Goal: Navigation & Orientation: Find specific page/section

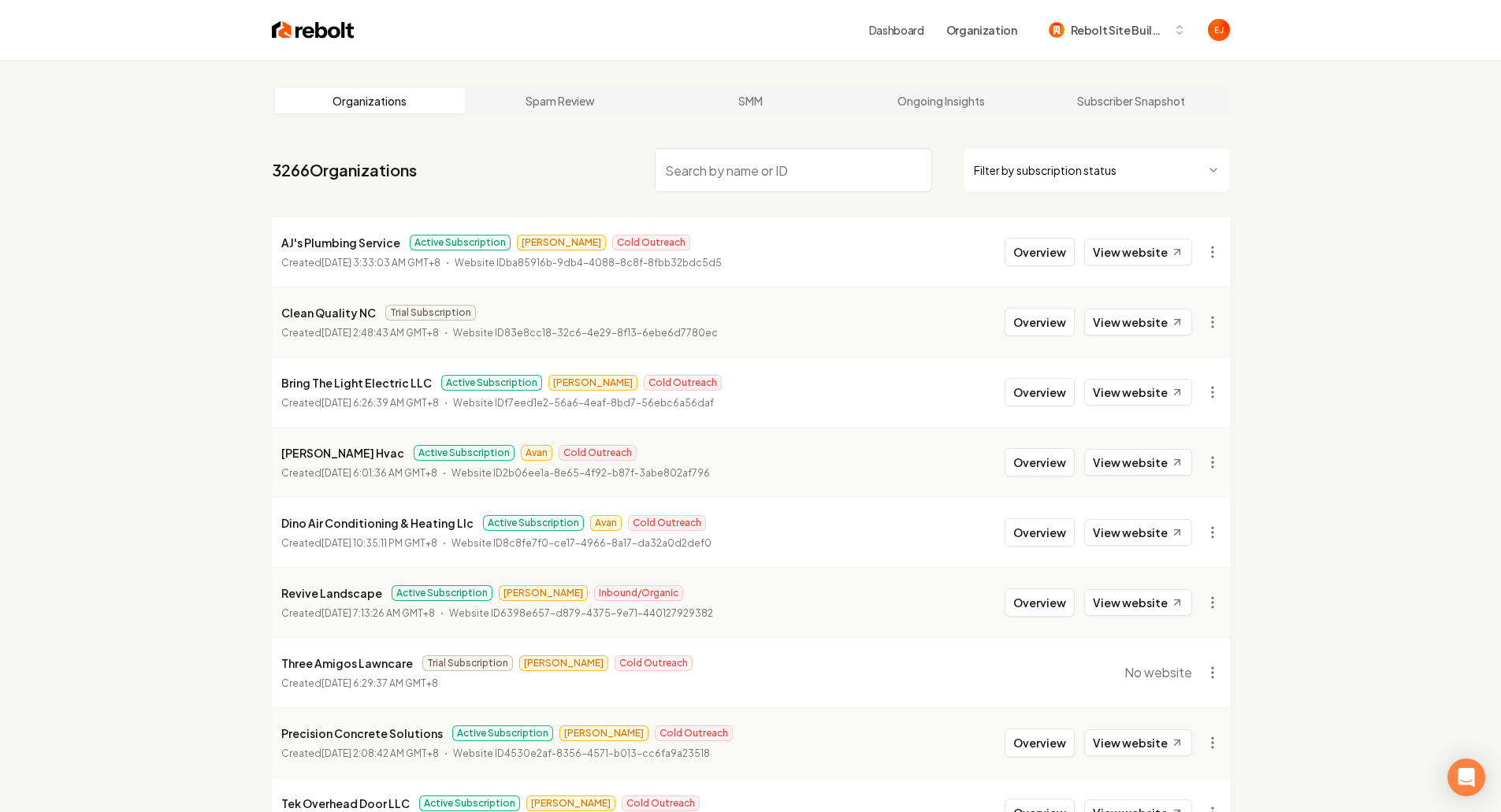
click at [96, 365] on div "Organizations Spam Review SMM Ongoing Insights Subscriber Snapshot 3266 Organiz…" at bounding box center [750, 521] width 1501 height 923
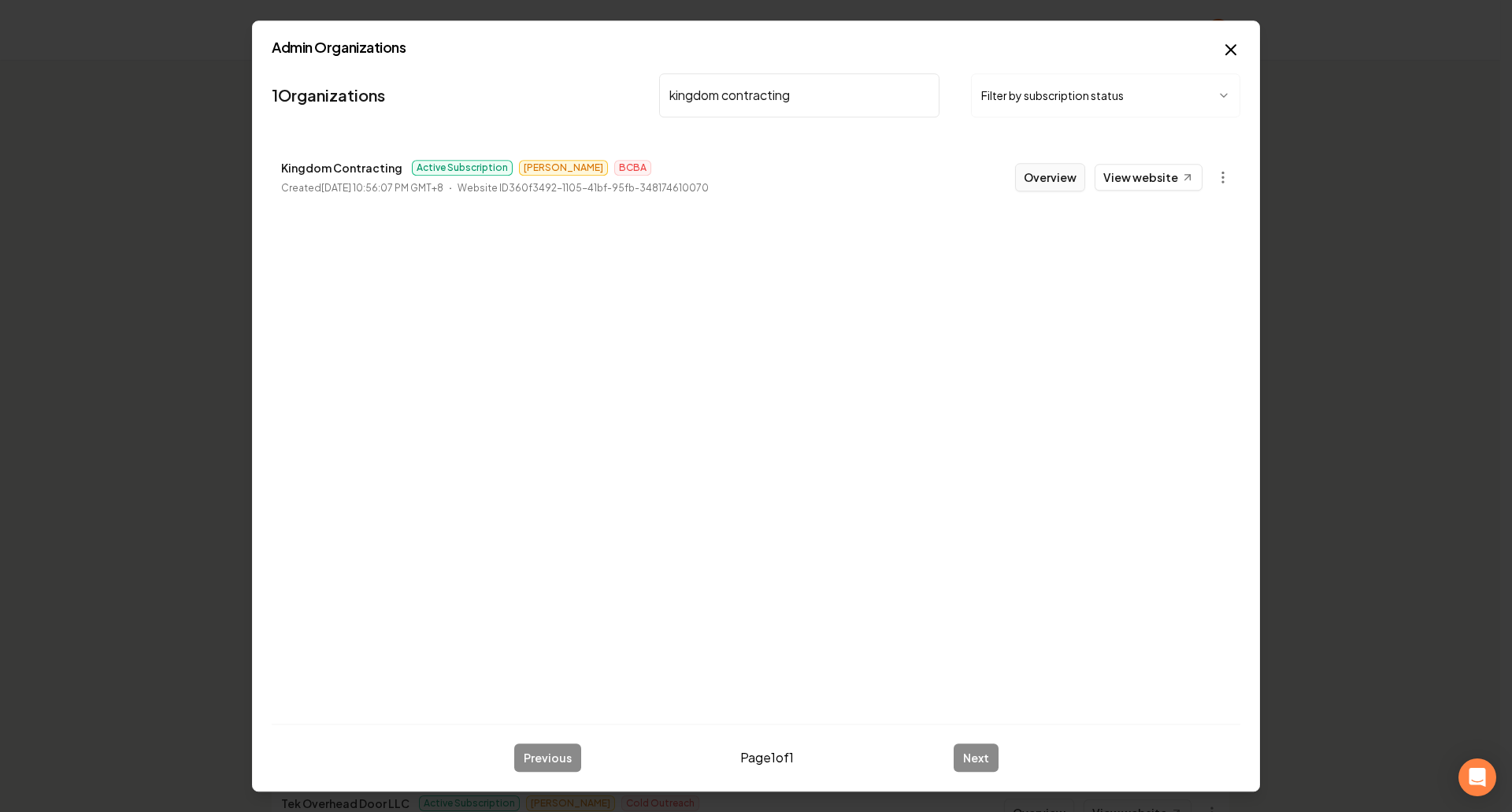
type input "kingdom contracting"
click at [1062, 175] on button "Overview" at bounding box center [1050, 177] width 70 height 28
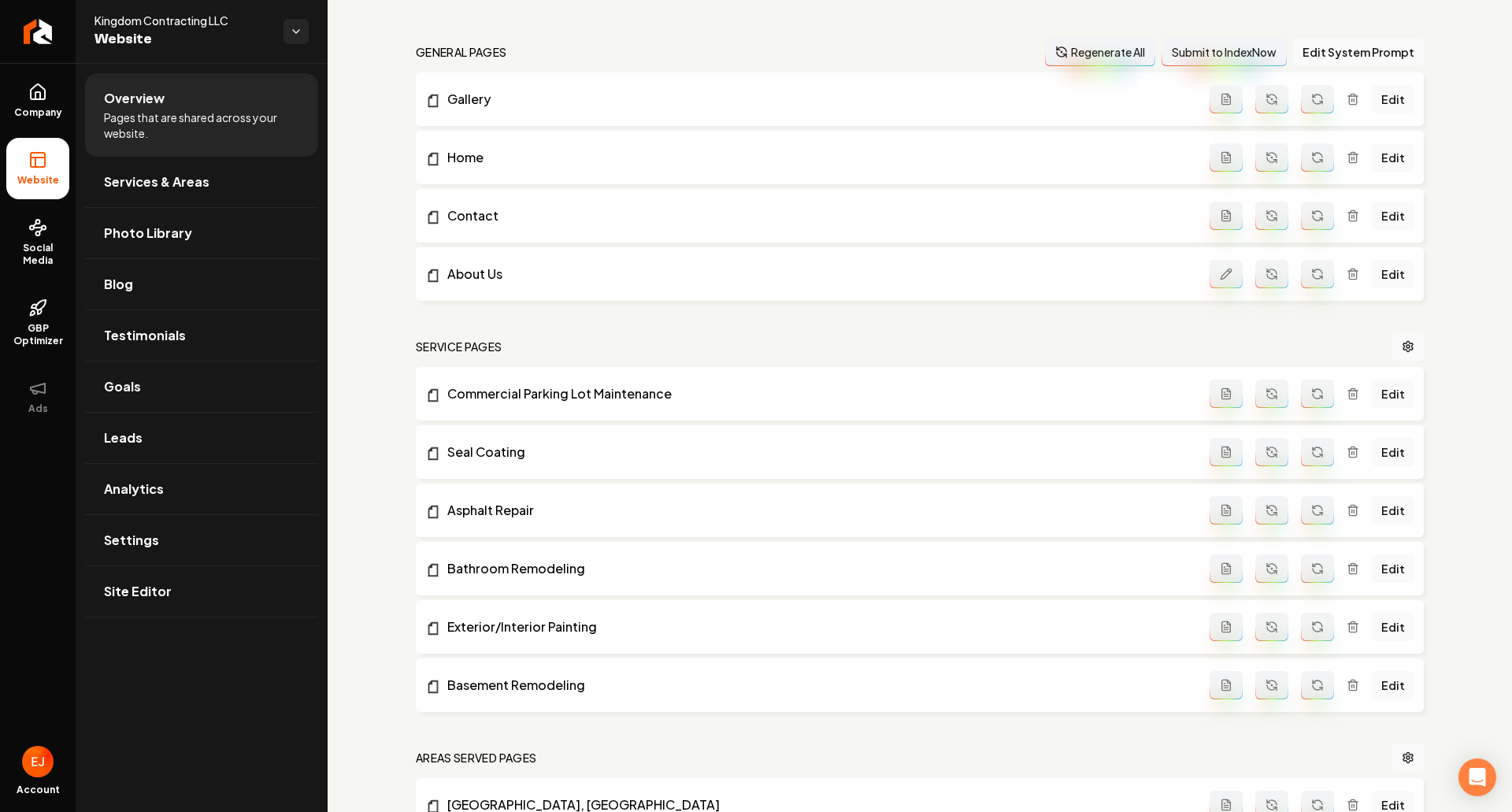
scroll to position [315, 0]
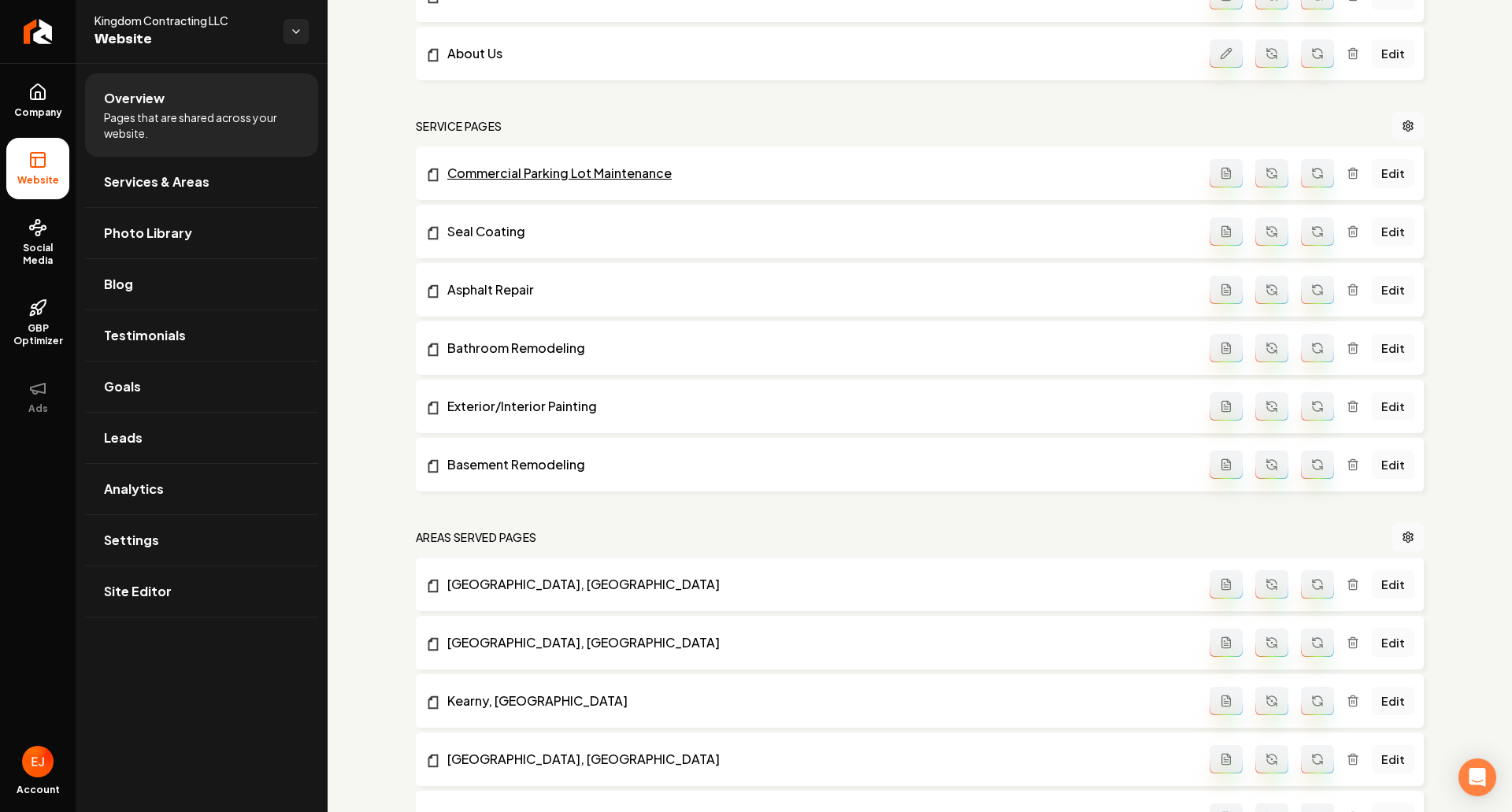
click at [536, 176] on link "Commercial Parking Lot Maintenance" at bounding box center [817, 174] width 784 height 19
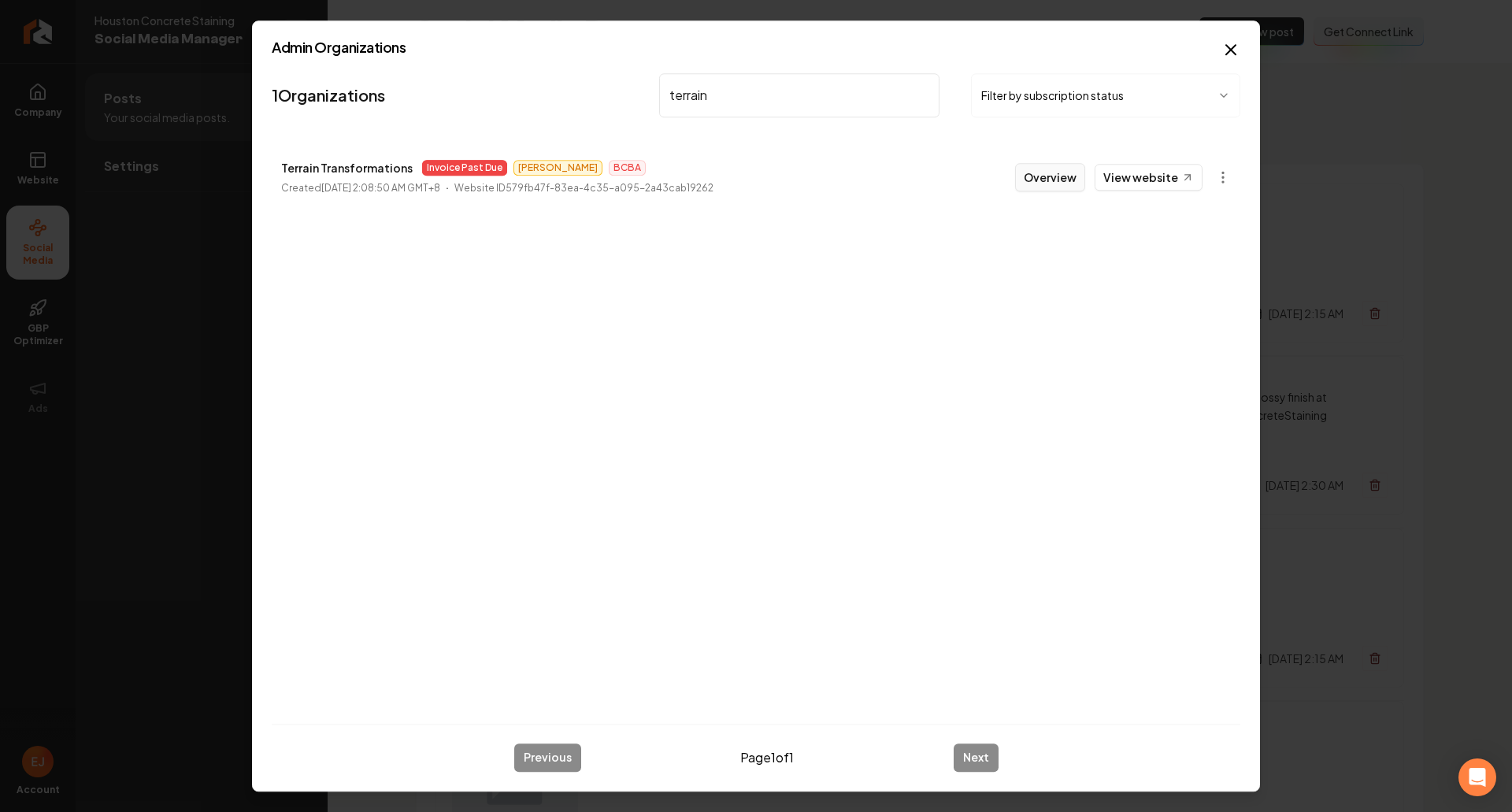
type input "terrain"
click at [1045, 185] on button "Overview" at bounding box center [1050, 177] width 70 height 28
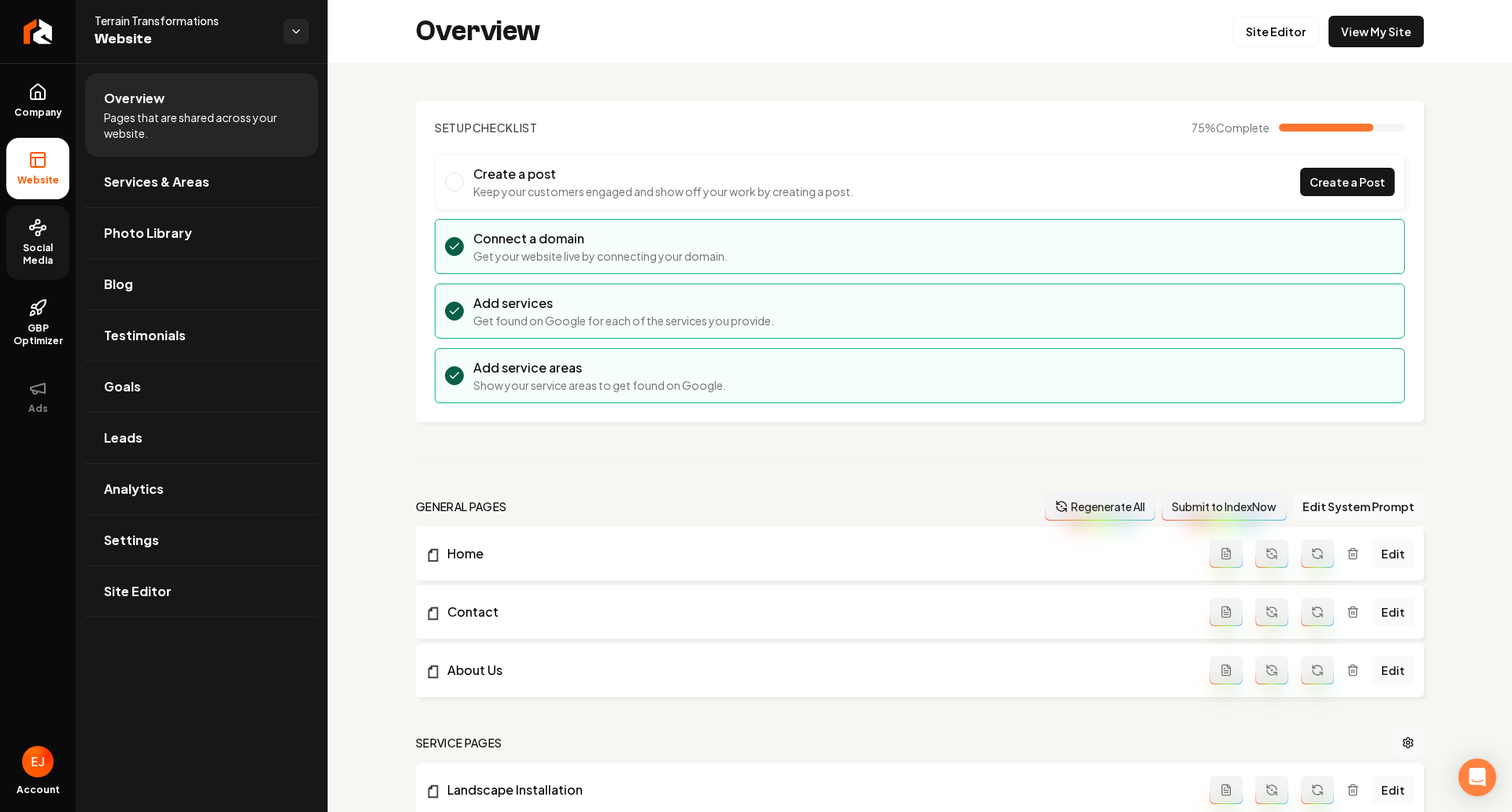
click at [27, 263] on span "Social Media" at bounding box center [38, 254] width 63 height 25
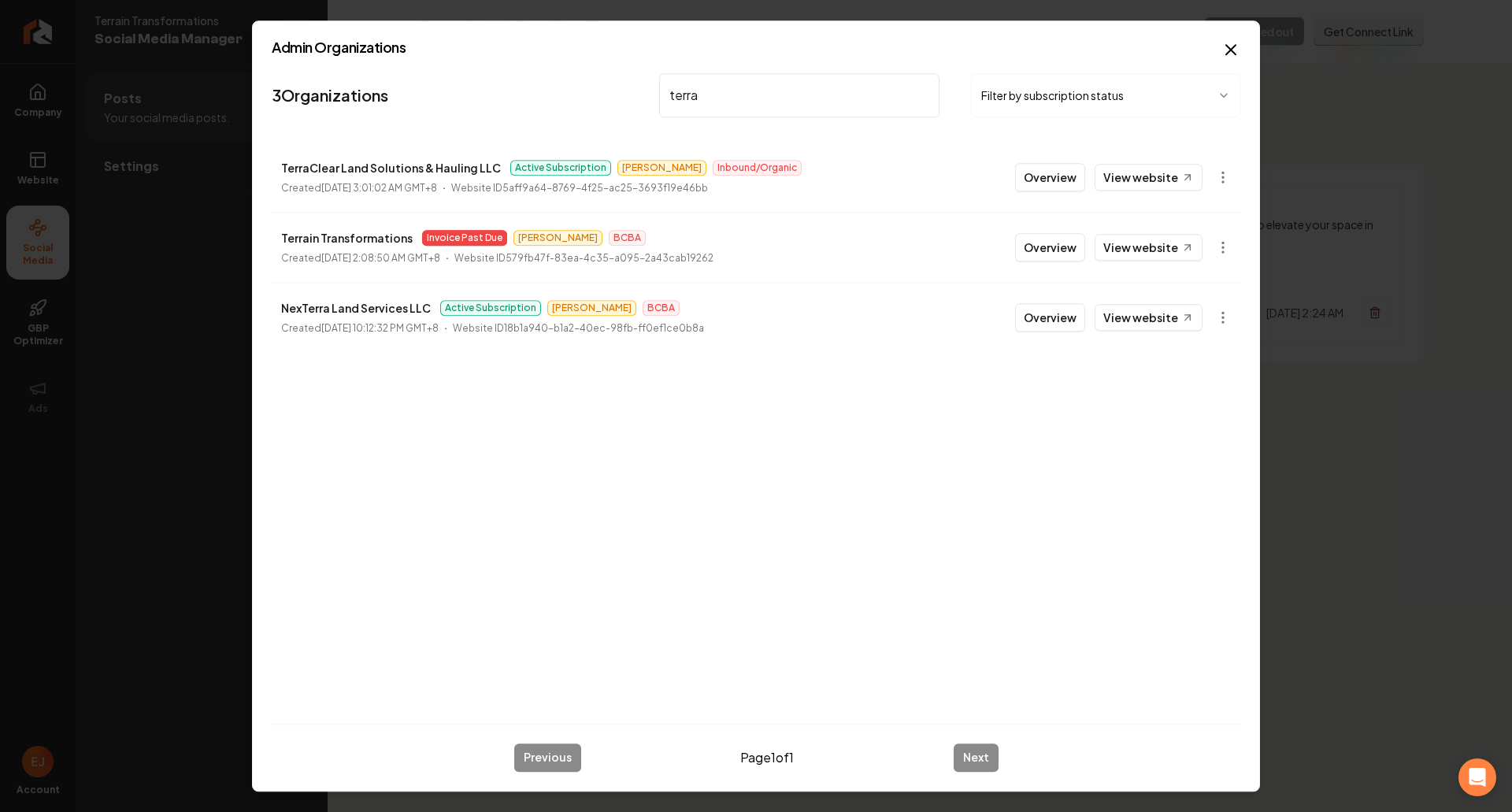
type input "terra"
click at [1051, 243] on button "Overview" at bounding box center [1050, 247] width 70 height 28
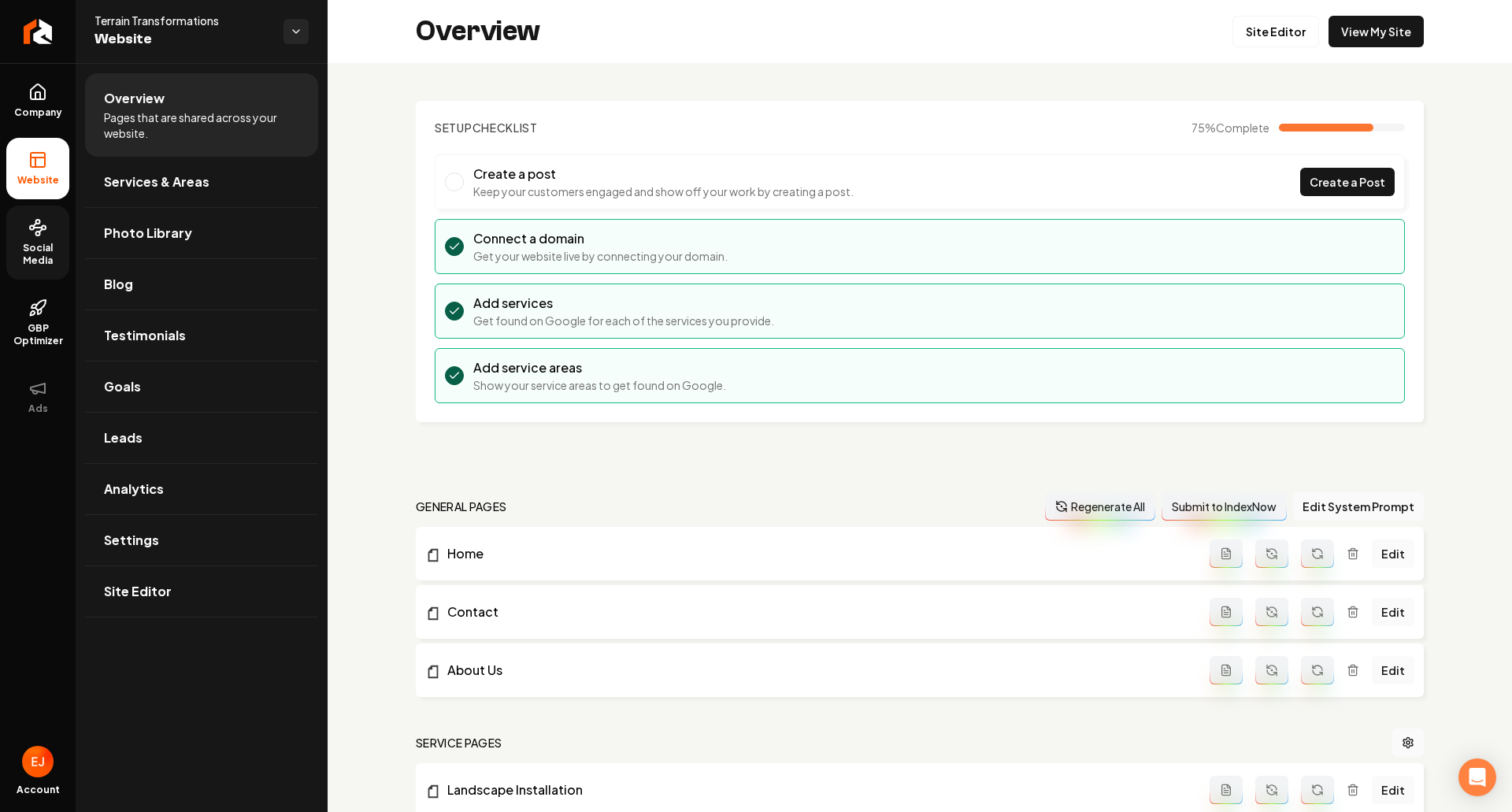
click at [43, 245] on span "Social Media" at bounding box center [38, 254] width 63 height 25
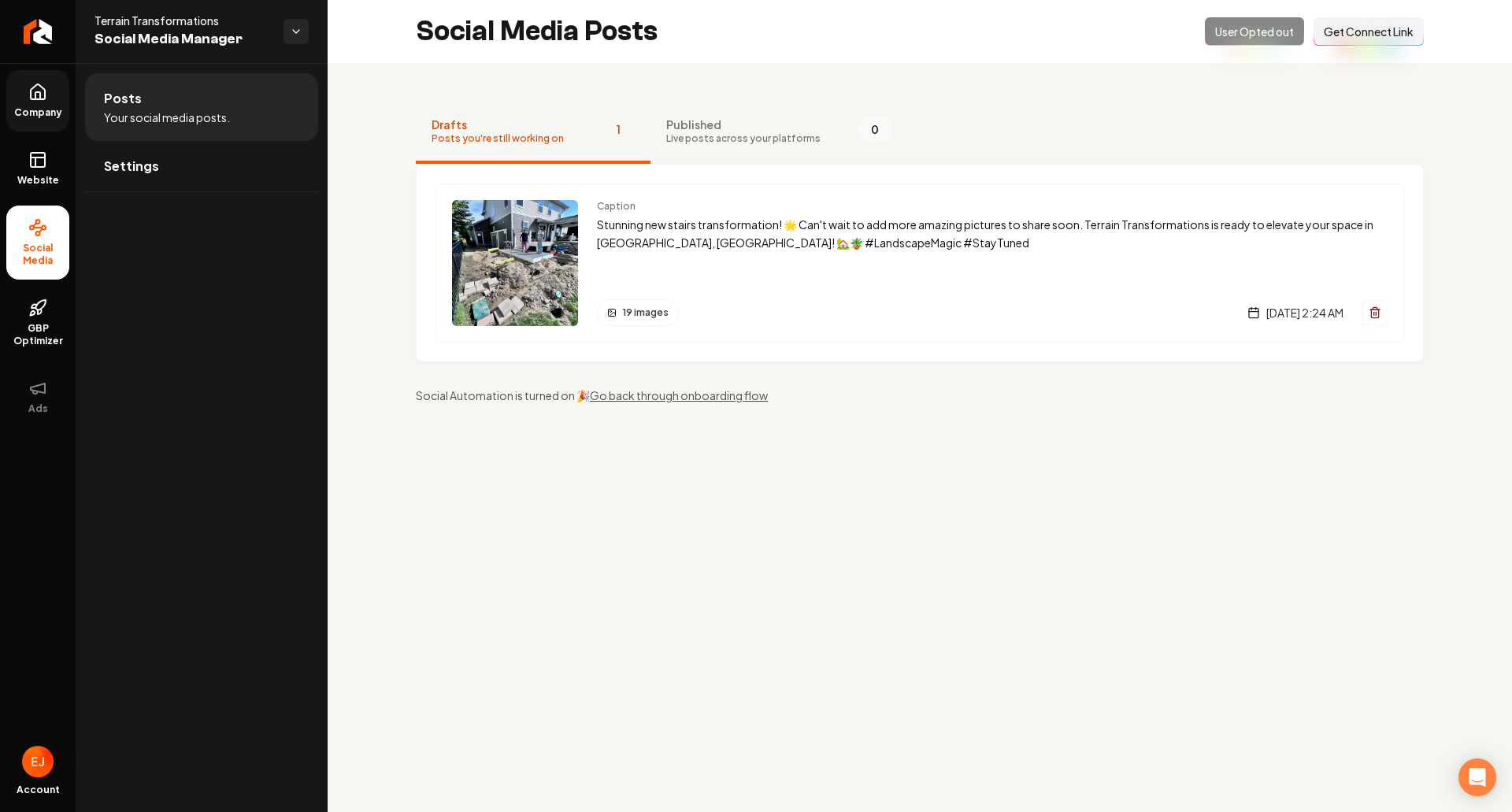
click at [47, 93] on link "Company" at bounding box center [38, 101] width 63 height 61
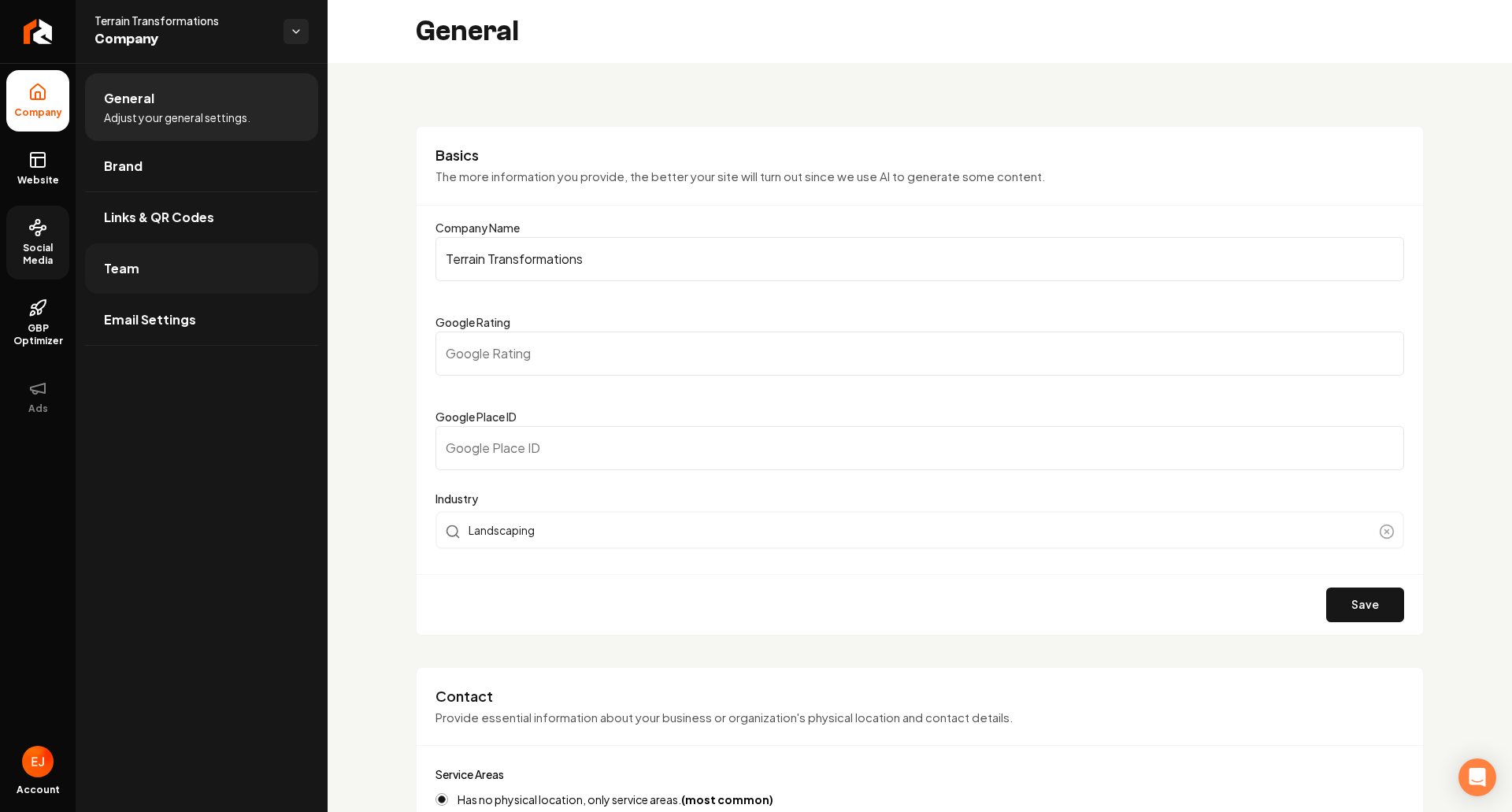
click at [138, 271] on link "Team" at bounding box center [202, 267] width 233 height 50
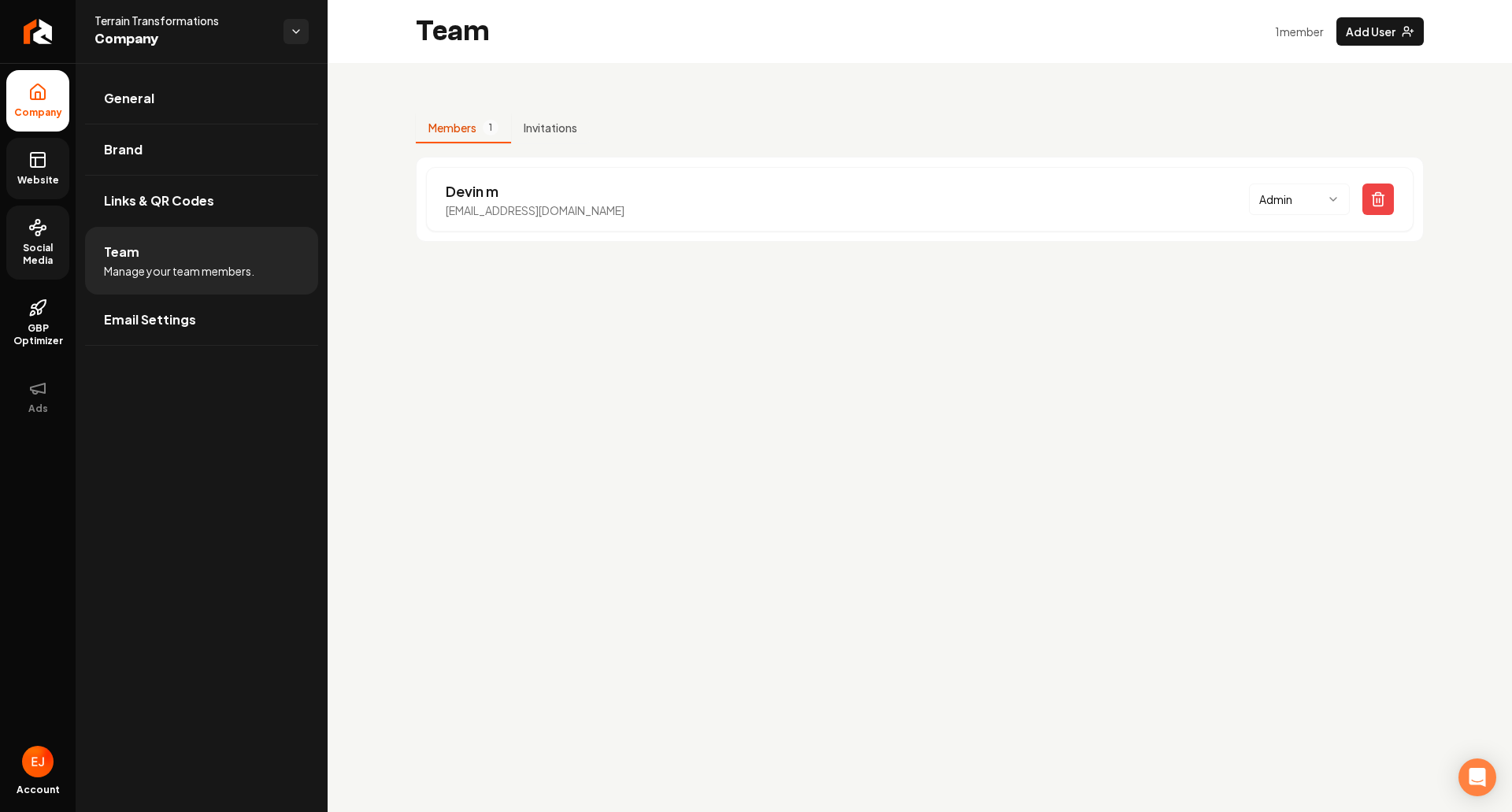
click at [39, 164] on icon at bounding box center [38, 160] width 19 height 19
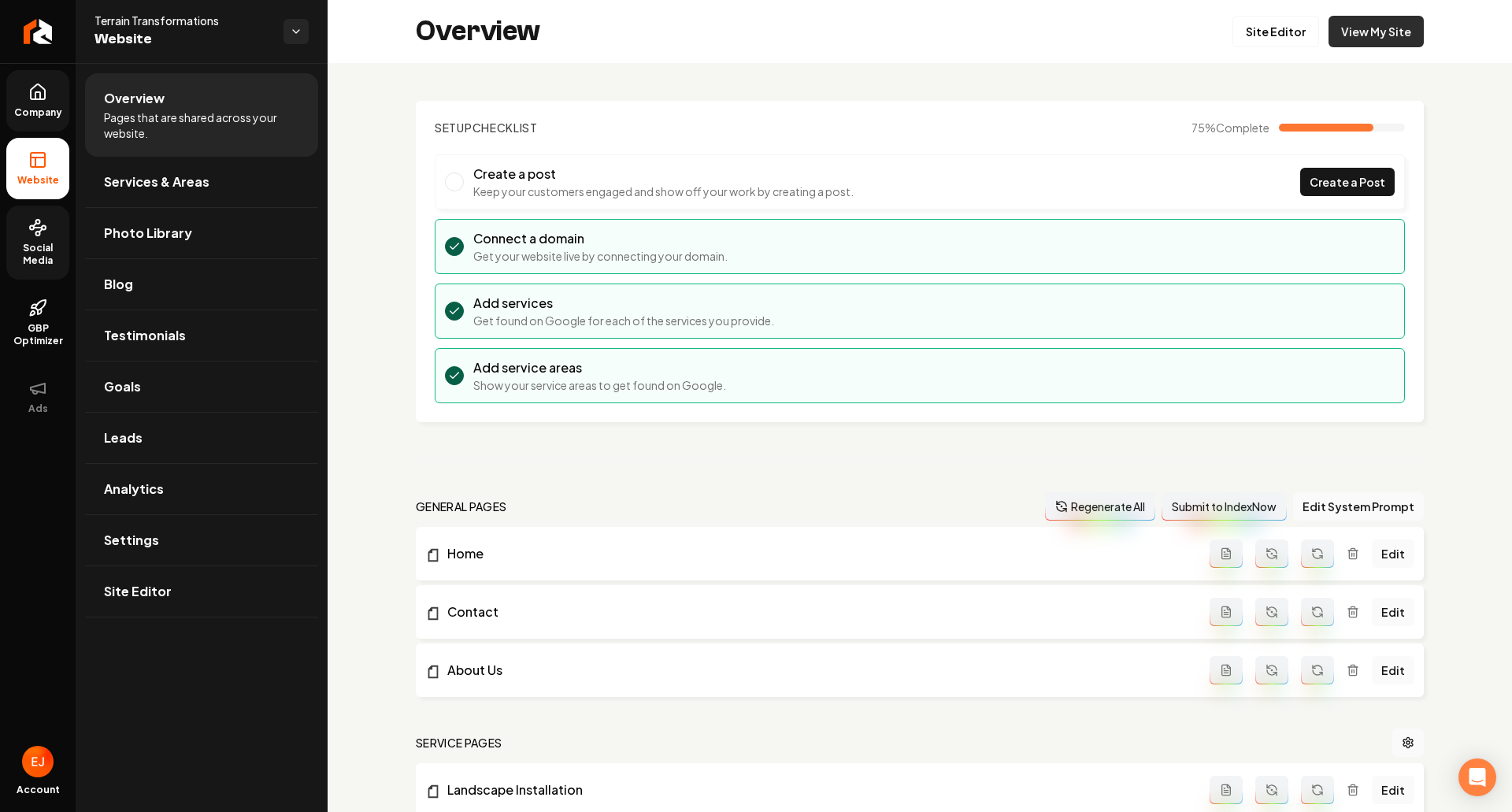
click at [1377, 42] on link "View My Site" at bounding box center [1376, 32] width 96 height 32
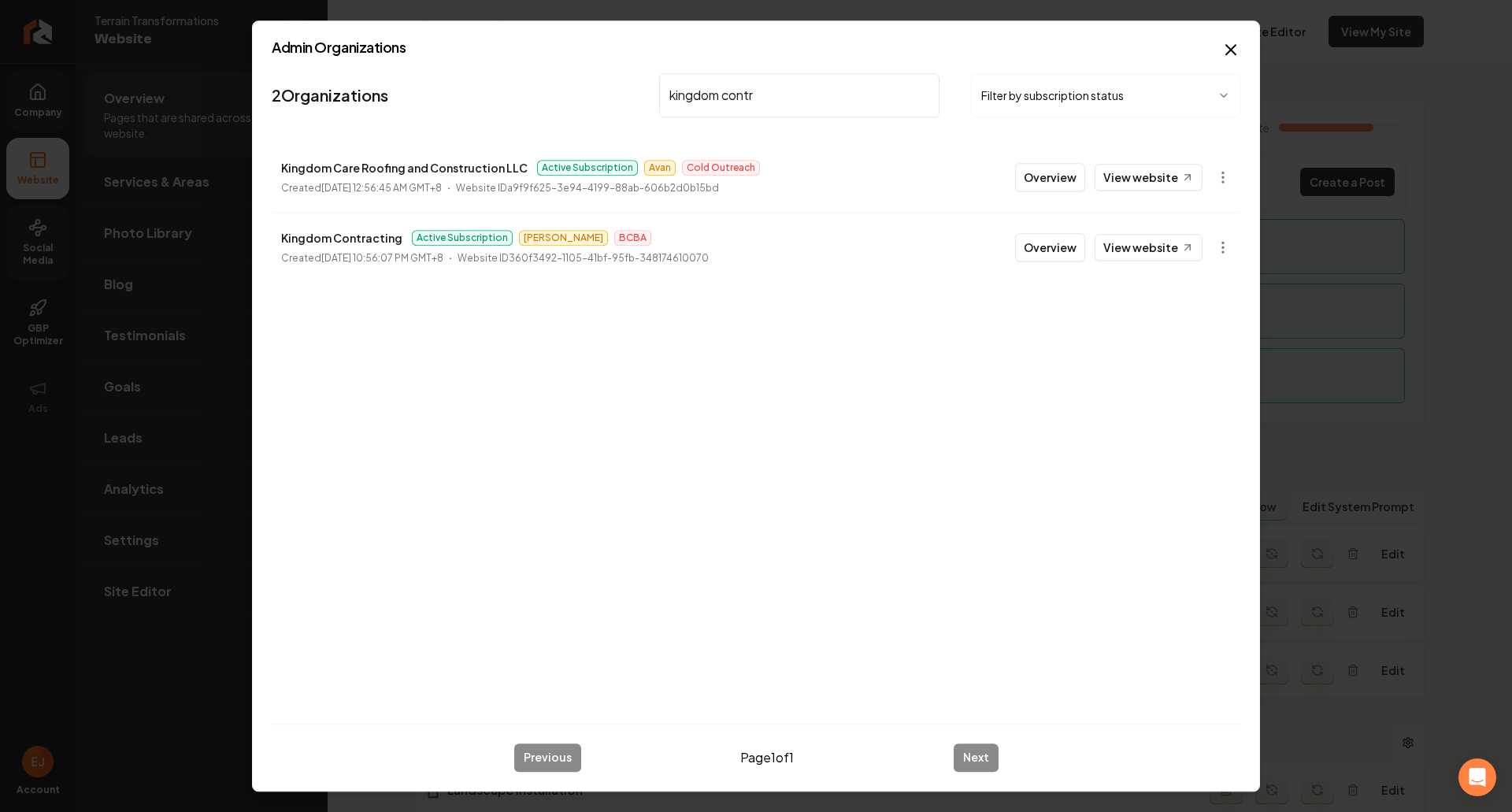
type input "kingdom contra"
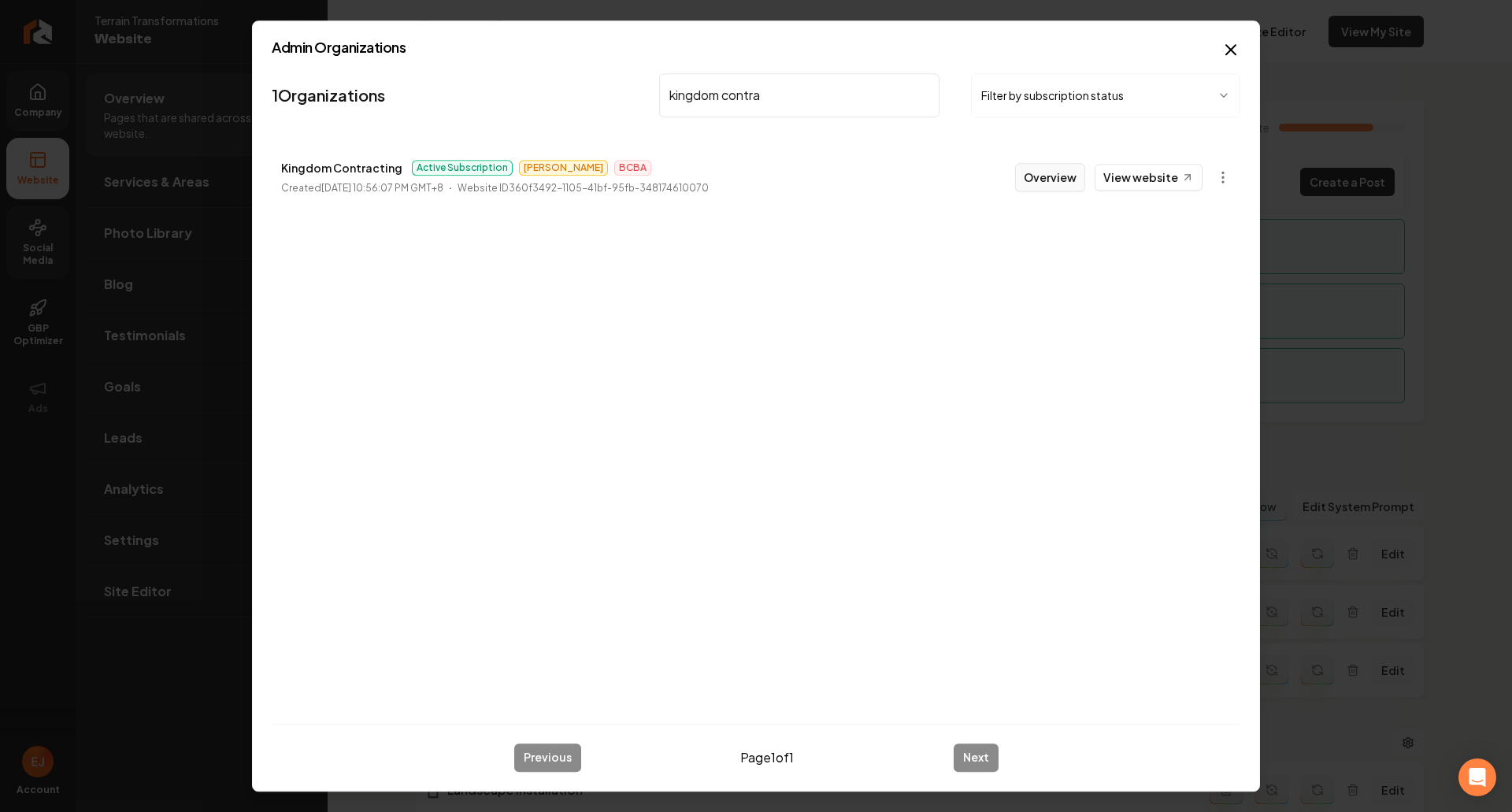
click at [1046, 181] on button "Overview" at bounding box center [1050, 177] width 70 height 28
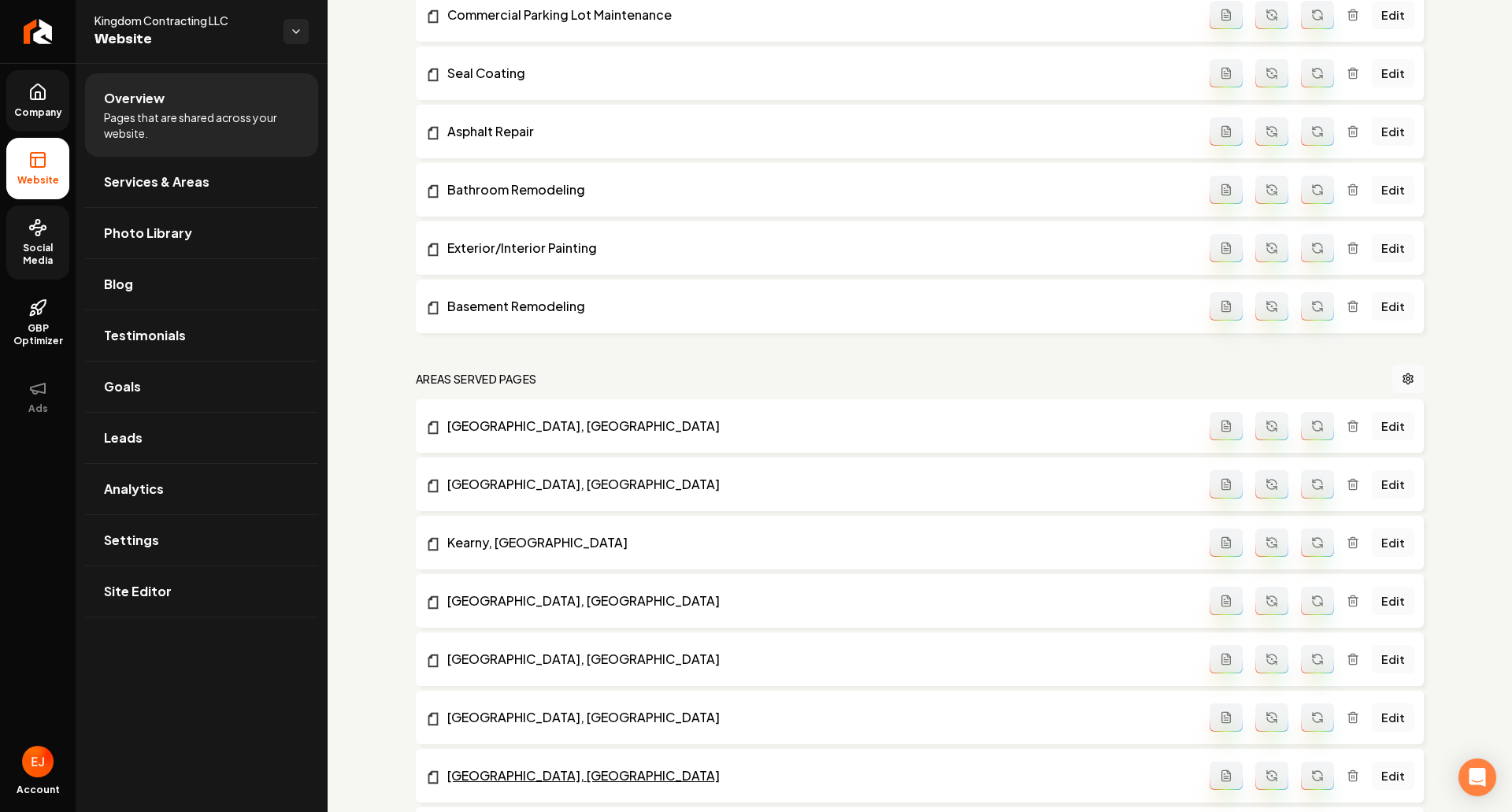
scroll to position [787, 0]
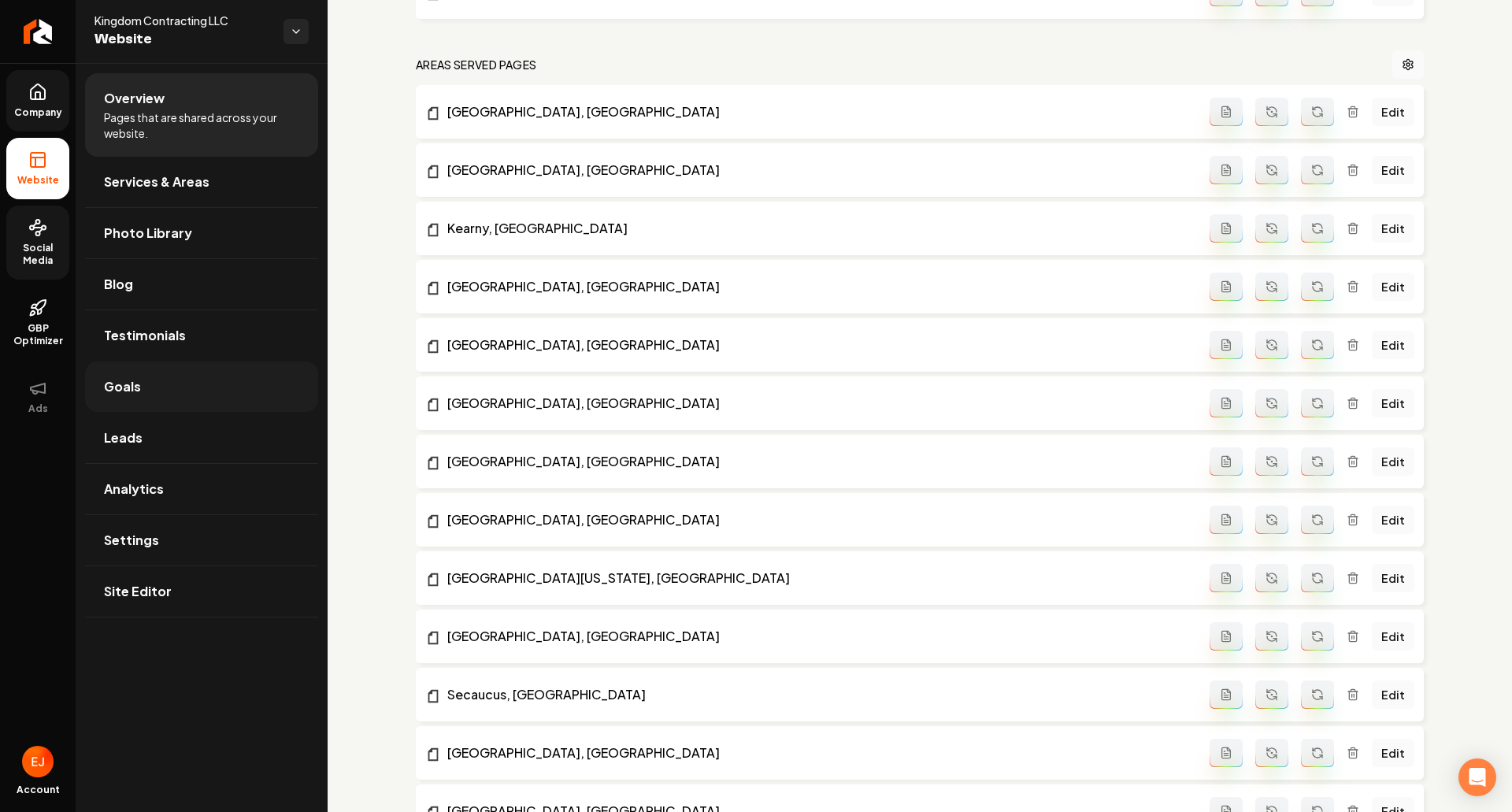
click at [207, 395] on link "Goals" at bounding box center [202, 386] width 233 height 50
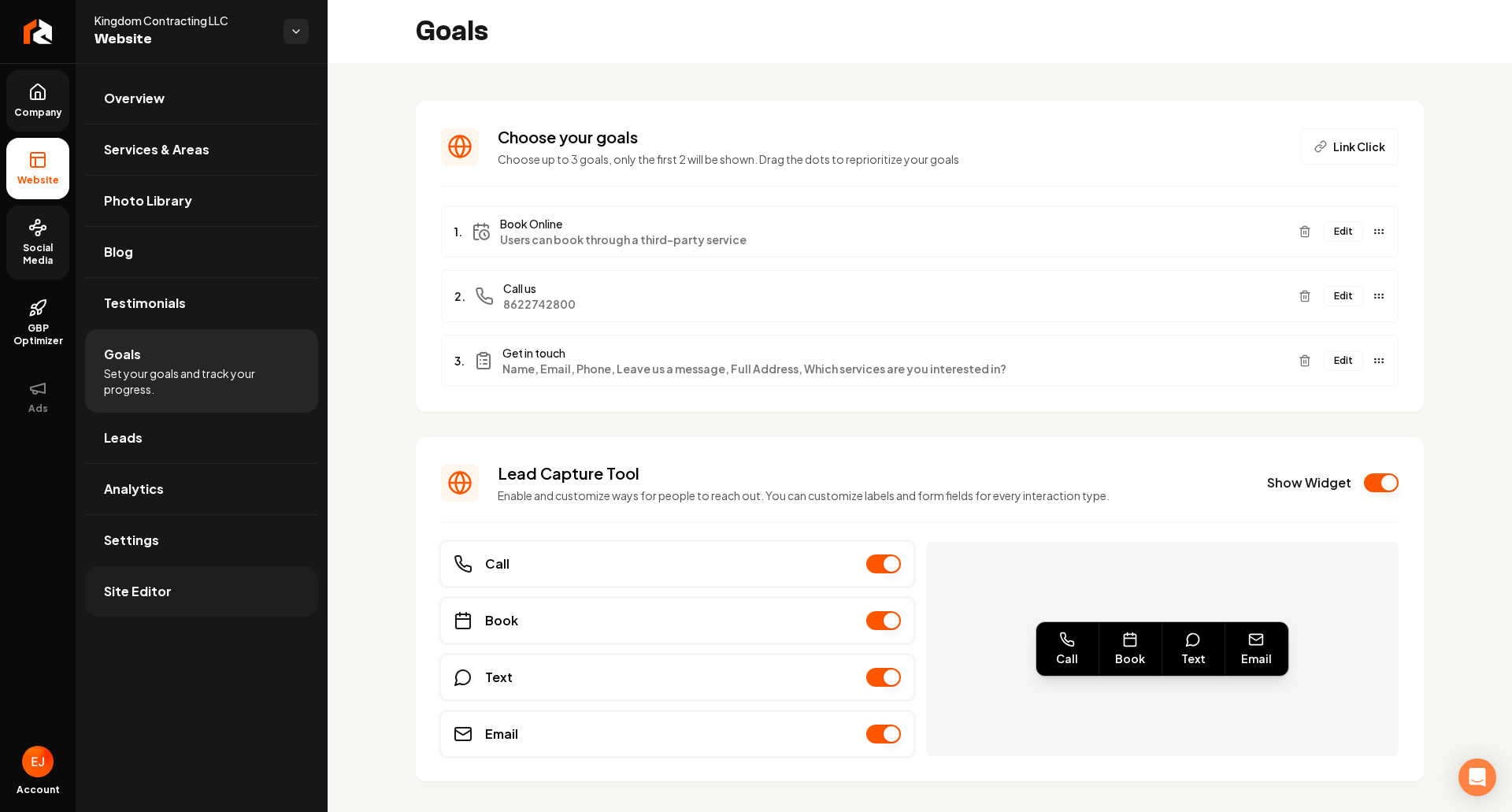
click at [159, 585] on span "Site Editor" at bounding box center [138, 592] width 68 height 19
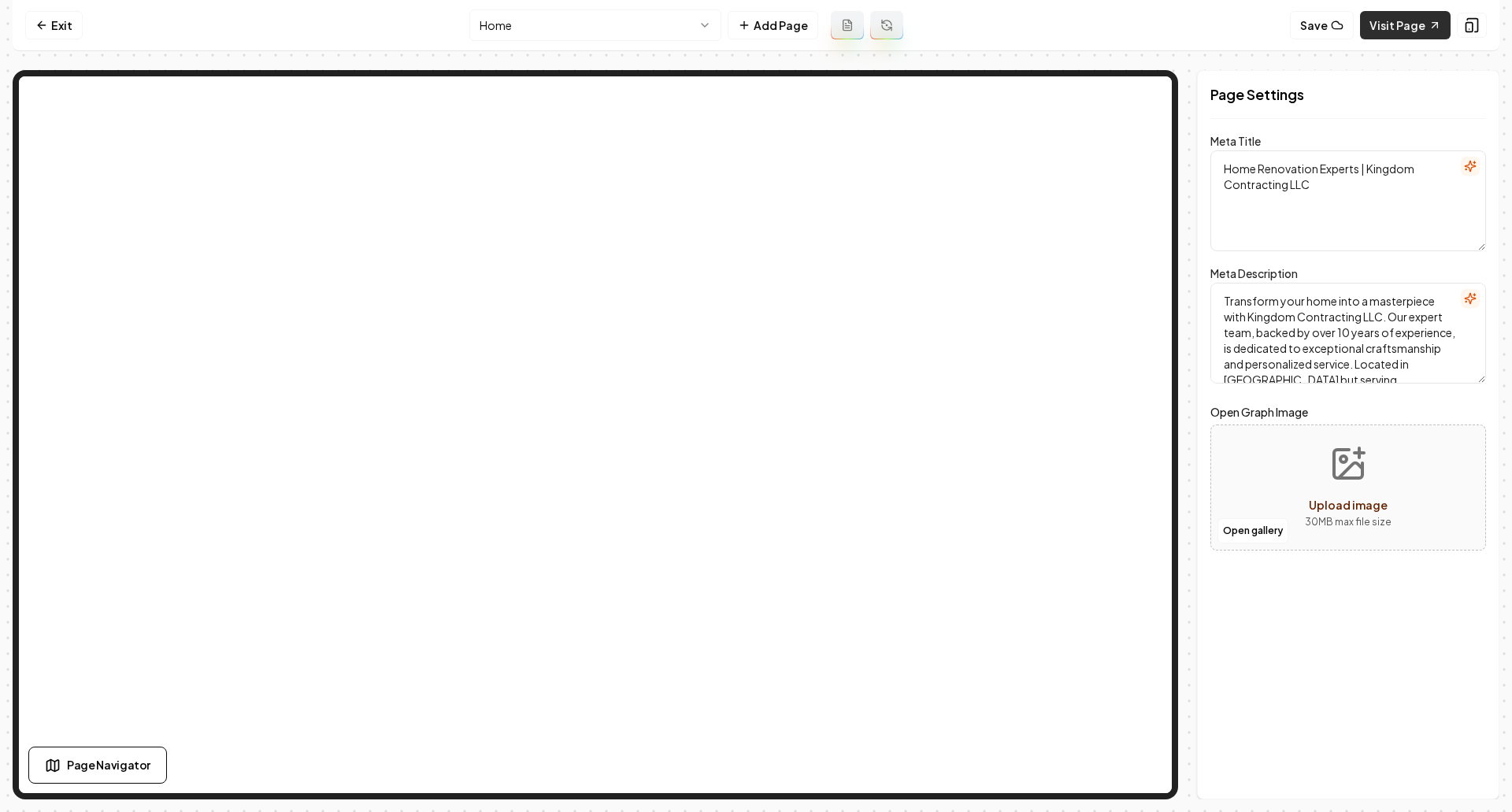
click at [1416, 25] on link "Visit Page" at bounding box center [1405, 25] width 90 height 28
click at [1401, 26] on link "Visit Page" at bounding box center [1405, 25] width 90 height 28
click at [1418, 32] on link "Visit Page" at bounding box center [1405, 25] width 90 height 28
